Goal: Task Accomplishment & Management: Use online tool/utility

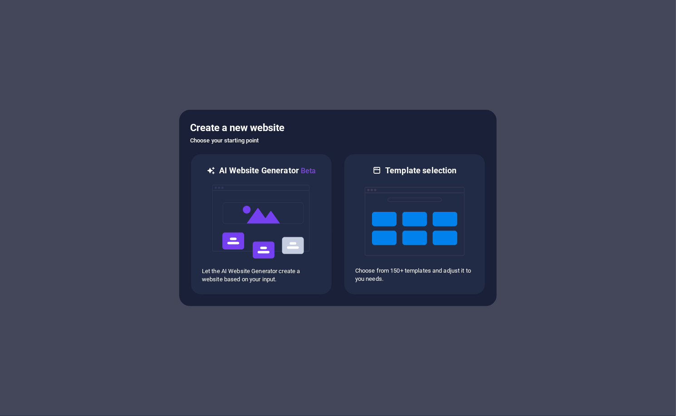
click at [629, 182] on div at bounding box center [338, 208] width 676 height 416
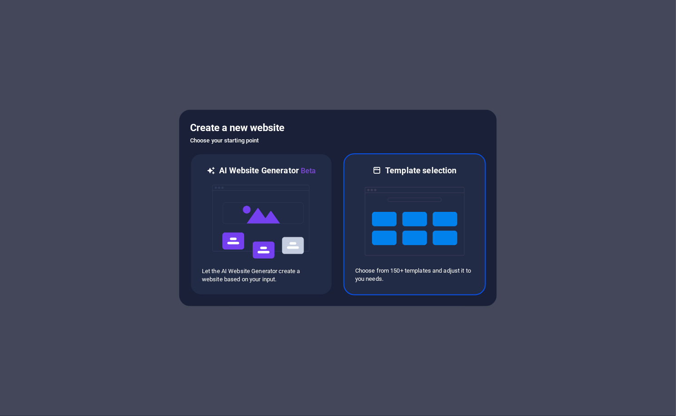
click at [416, 225] on img at bounding box center [415, 221] width 100 height 91
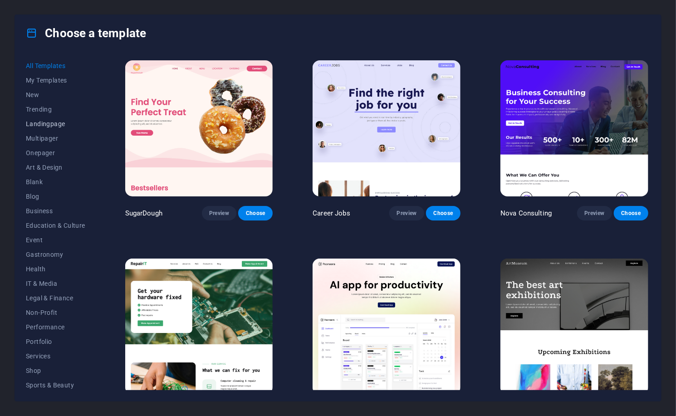
click at [44, 127] on span "Landingpage" at bounding box center [55, 123] width 59 height 7
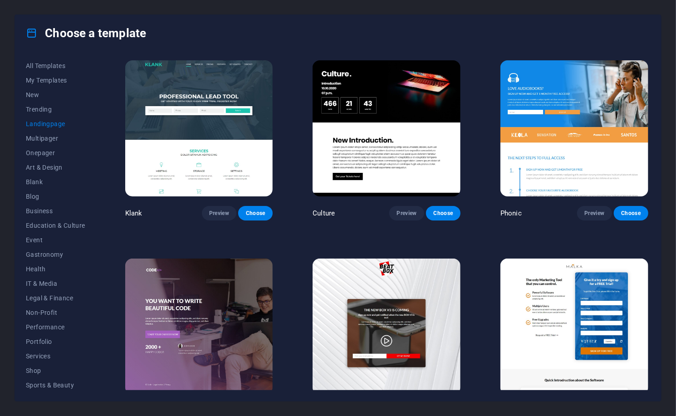
click at [293, 36] on div "Choose a template" at bounding box center [338, 33] width 646 height 36
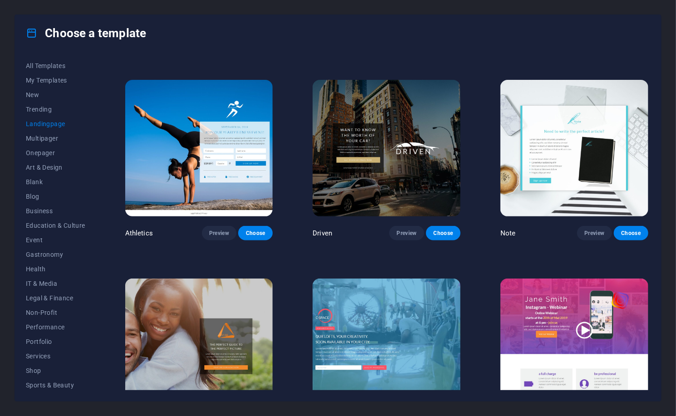
scroll to position [575, 0]
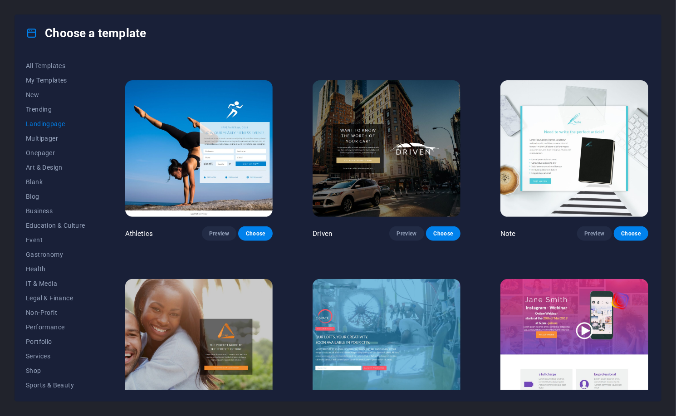
click at [226, 167] on img at bounding box center [199, 148] width 148 height 136
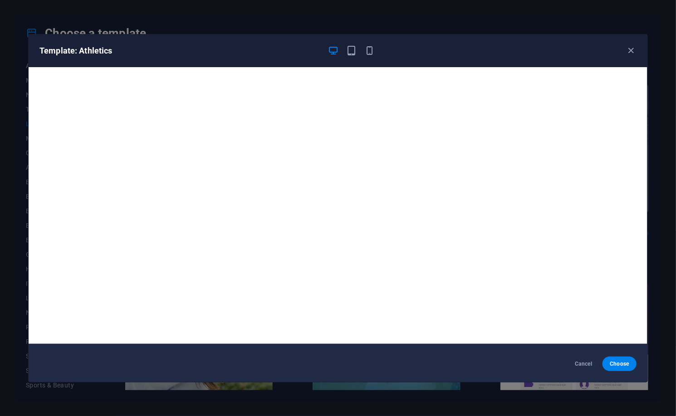
scroll to position [1, 0]
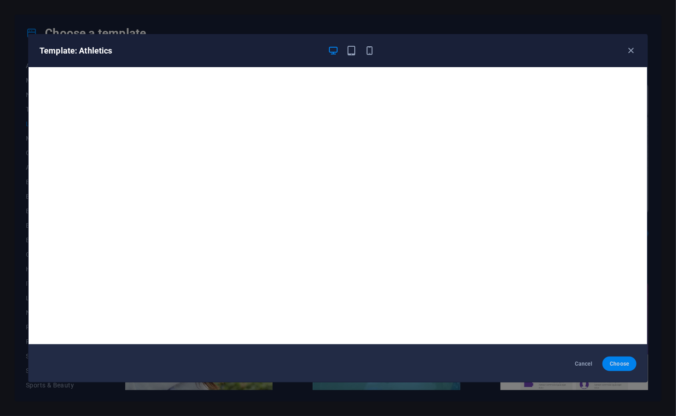
click at [610, 368] on button "Choose" at bounding box center [620, 364] width 34 height 15
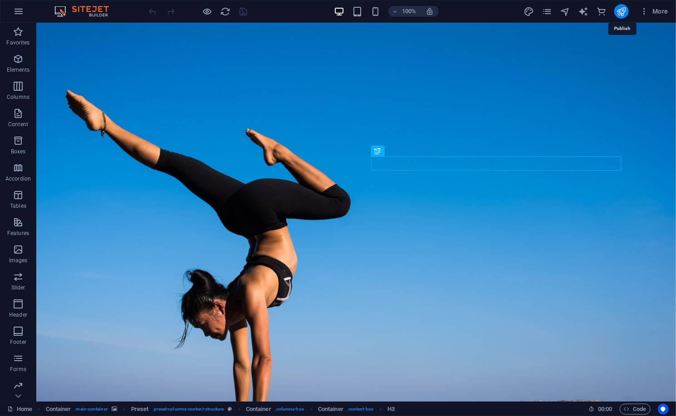
click at [625, 13] on icon "publish" at bounding box center [621, 11] width 10 height 10
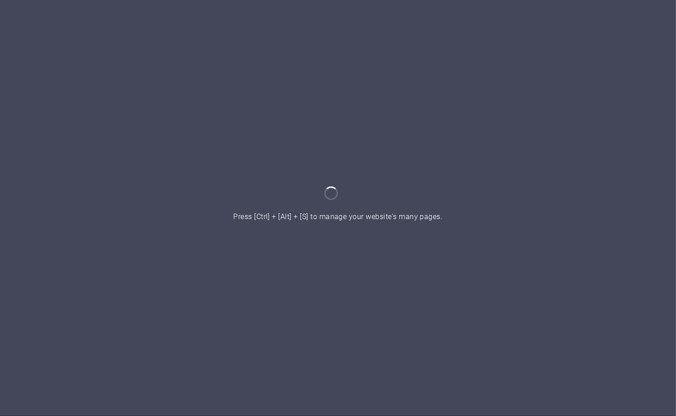
click at [396, 323] on div at bounding box center [338, 208] width 676 height 416
